Goal: Task Accomplishment & Management: Manage account settings

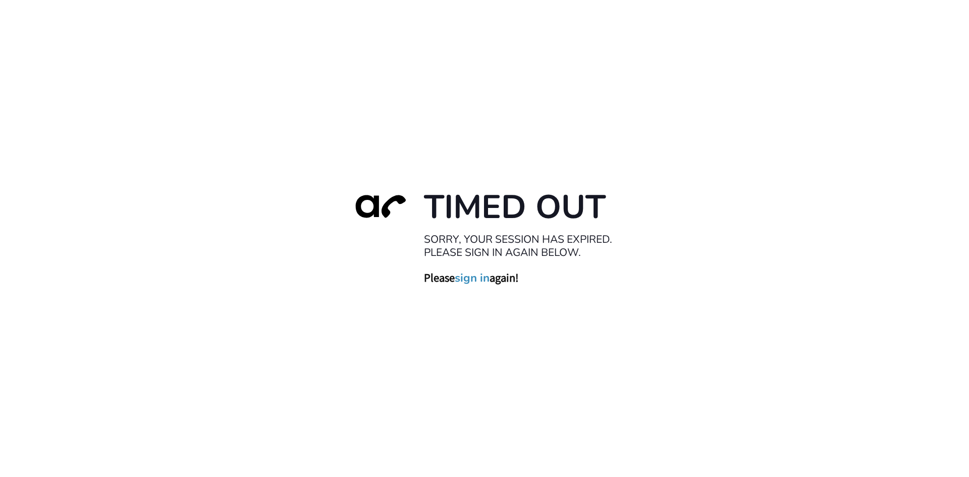
click at [479, 278] on link "sign in" at bounding box center [472, 278] width 35 height 14
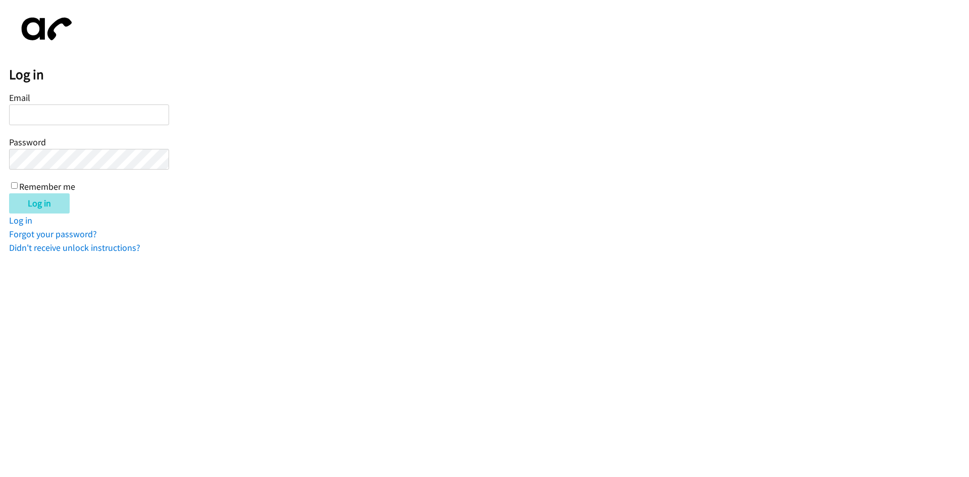
type input "tcarswell@lendingpoint.com"
click at [28, 206] on input "Log in" at bounding box center [39, 203] width 61 height 20
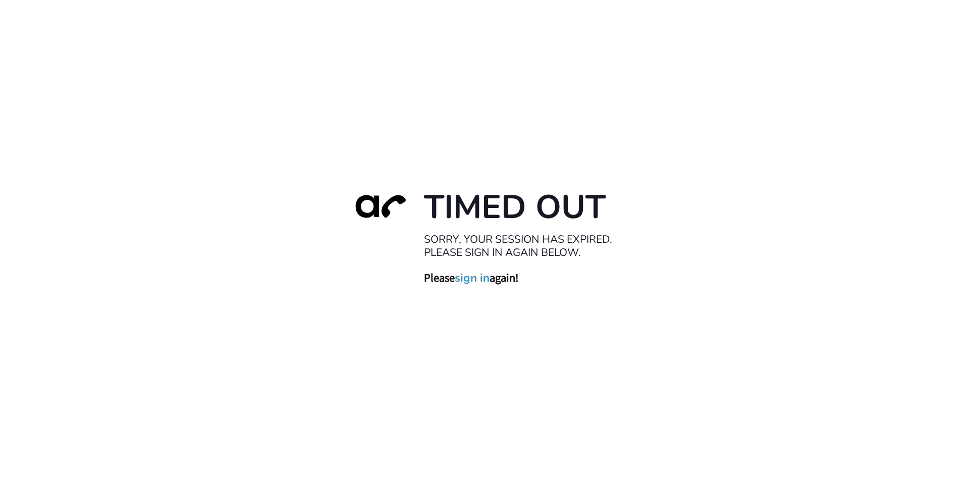
click at [474, 280] on link "sign in" at bounding box center [472, 278] width 35 height 14
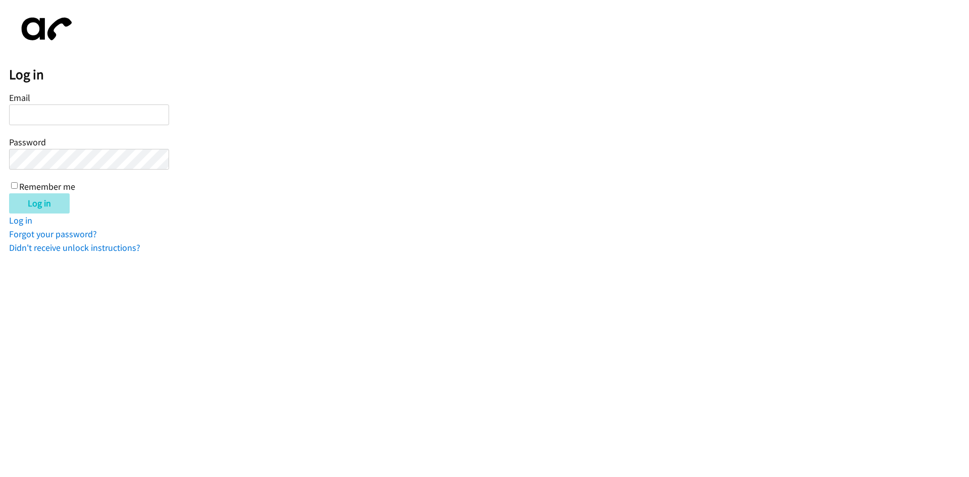
type input "[EMAIL_ADDRESS][DOMAIN_NAME]"
click at [27, 209] on input "Log in" at bounding box center [39, 203] width 61 height 20
